Goal: Navigation & Orientation: Find specific page/section

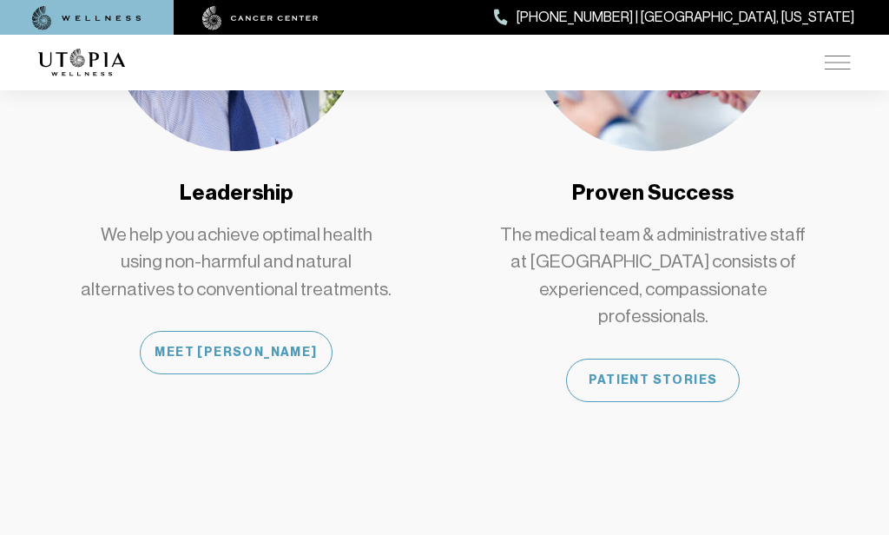
scroll to position [1593, 0]
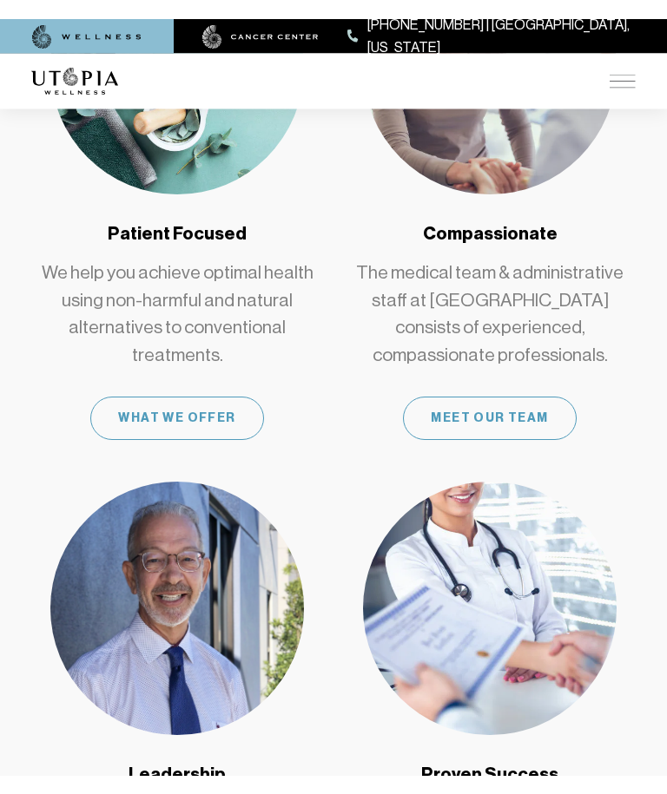
scroll to position [1266, 0]
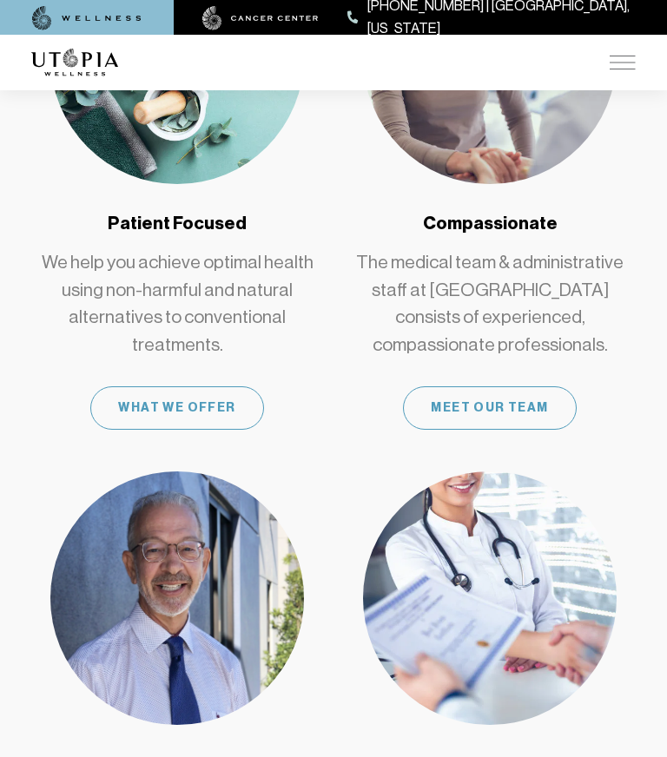
click at [186, 413] on div "What We Offer" at bounding box center [177, 407] width 174 height 43
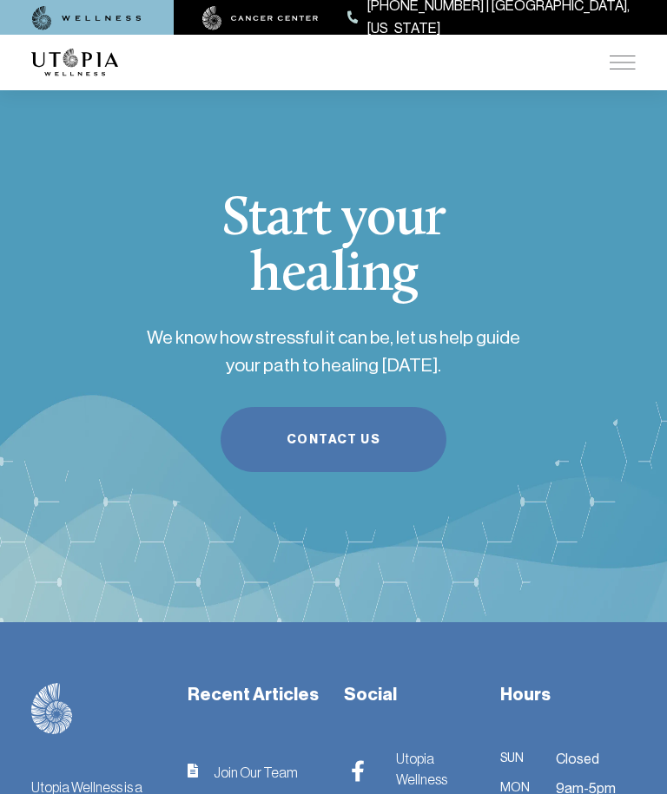
scroll to position [5215, 0]
click at [641, 48] on div at bounding box center [333, 63] width 625 height 56
click at [624, 60] on img at bounding box center [622, 63] width 26 height 14
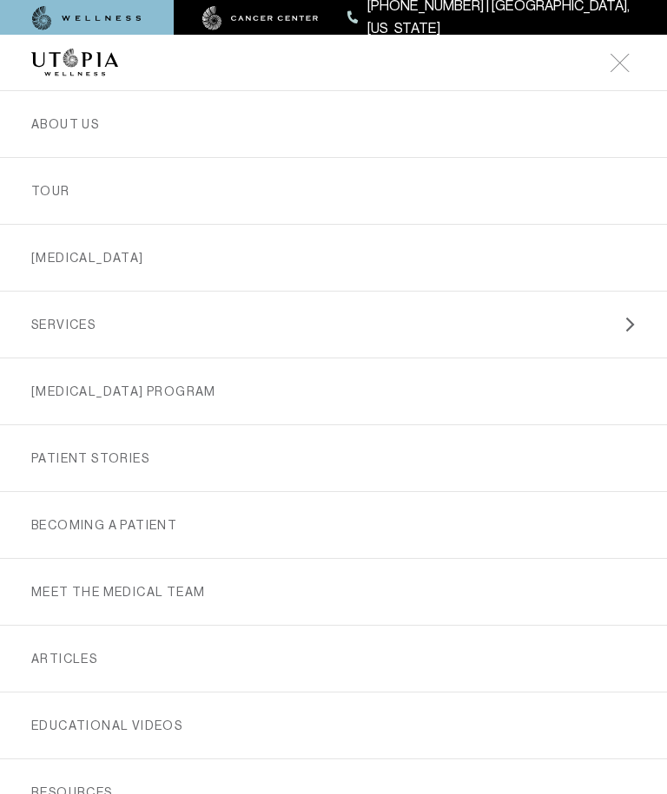
click at [105, 191] on link "TOUR" at bounding box center [333, 191] width 604 height 66
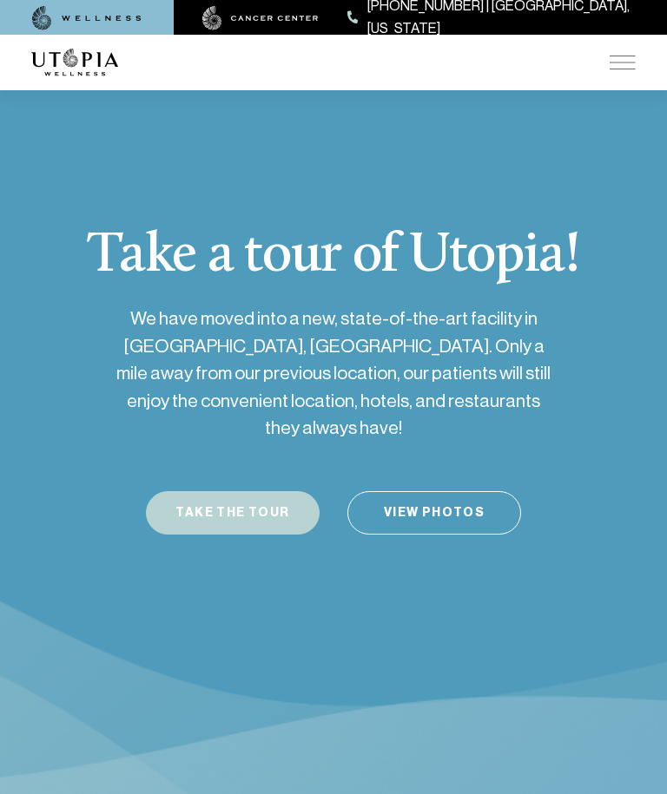
click at [220, 491] on button "Take the Tour" at bounding box center [233, 512] width 174 height 43
click at [235, 491] on button "Take the Tour" at bounding box center [233, 512] width 174 height 43
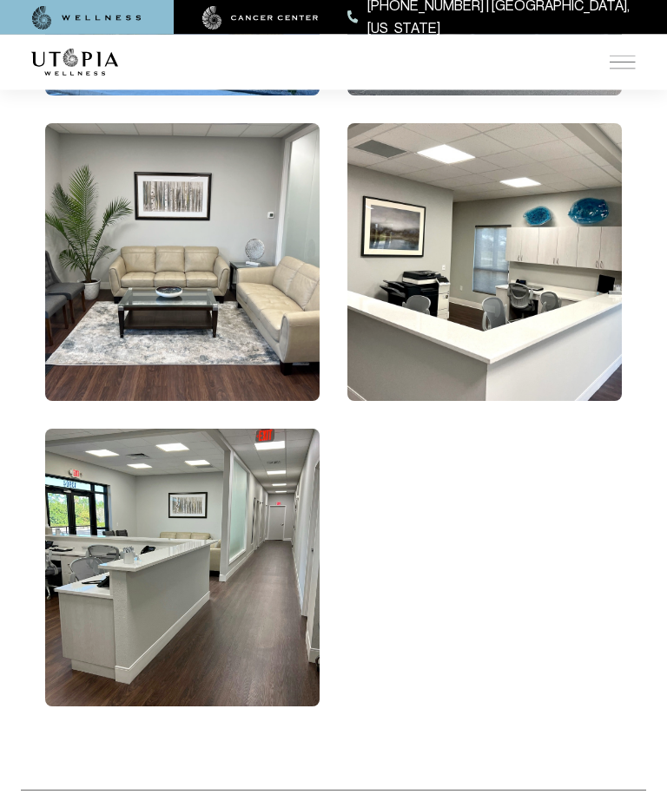
scroll to position [1424, 0]
